Goal: Find specific page/section: Find specific page/section

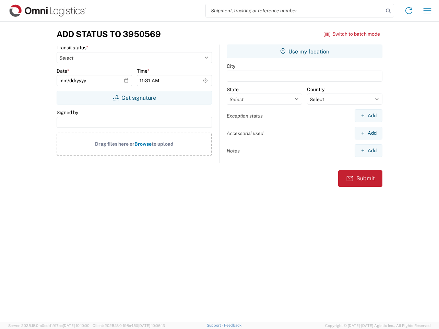
click at [295, 11] on input "search" at bounding box center [295, 10] width 178 height 13
click at [388, 11] on icon at bounding box center [388, 11] width 10 height 10
click at [409, 11] on icon at bounding box center [408, 10] width 11 height 11
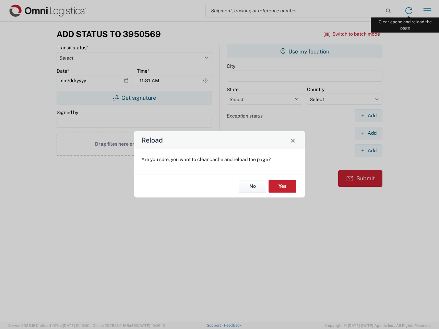
click at [427, 11] on div "Reload Are you sure, you want to clear cache and reload the page? No Yes" at bounding box center [219, 164] width 439 height 329
click at [352, 34] on div "Reload Are you sure, you want to clear cache and reload the page? No Yes" at bounding box center [219, 164] width 439 height 329
click at [134, 98] on div "Reload Are you sure, you want to clear cache and reload the page? No Yes" at bounding box center [219, 164] width 439 height 329
click at [304, 51] on div "Reload Are you sure, you want to clear cache and reload the page? No Yes" at bounding box center [219, 164] width 439 height 329
click at [368, 116] on div "Reload Are you sure, you want to clear cache and reload the page? No Yes" at bounding box center [219, 164] width 439 height 329
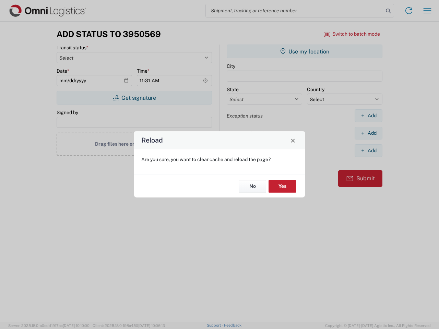
click at [368, 133] on div "Reload Are you sure, you want to clear cache and reload the page? No Yes" at bounding box center [219, 164] width 439 height 329
click at [368, 151] on div "Reload Are you sure, you want to clear cache and reload the page? No Yes" at bounding box center [219, 164] width 439 height 329
